Goal: Task Accomplishment & Management: Use online tool/utility

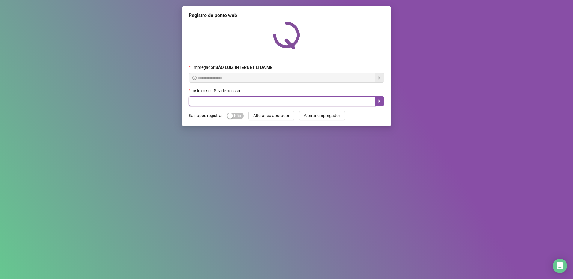
click at [234, 102] on input "text" at bounding box center [282, 101] width 186 height 10
type input "*****"
click at [380, 99] on icon "caret-right" at bounding box center [379, 101] width 5 height 5
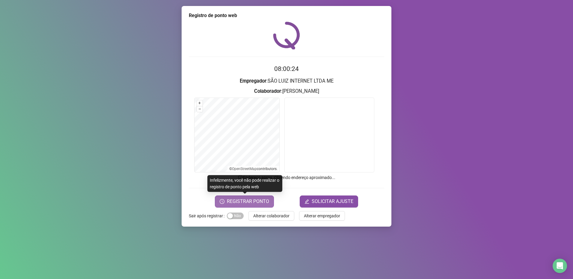
click at [257, 203] on span "REGISTRAR PONTO" at bounding box center [248, 201] width 42 height 7
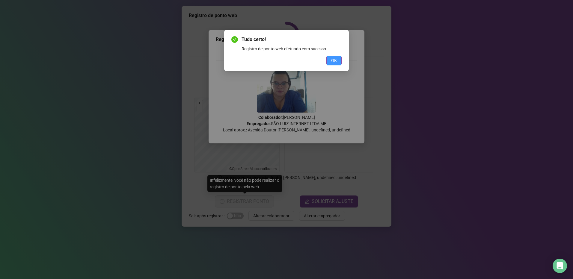
click at [339, 60] on button "OK" at bounding box center [333, 61] width 15 height 10
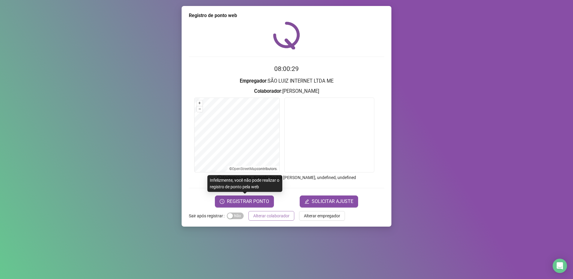
click at [270, 217] on span "Alterar colaborador" at bounding box center [271, 216] width 36 height 7
